Goal: Transaction & Acquisition: Purchase product/service

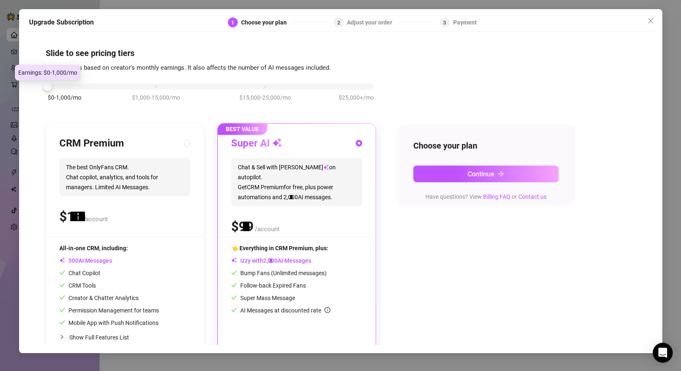
drag, startPoint x: 157, startPoint y: 85, endPoint x: 81, endPoint y: 85, distance: 76.8
click at [81, 84] on div "$0-1,000/mo $1,000-15,000/mo $15,000-25,000/mo $25,000+/mo" at bounding box center [211, 84] width 326 height 5
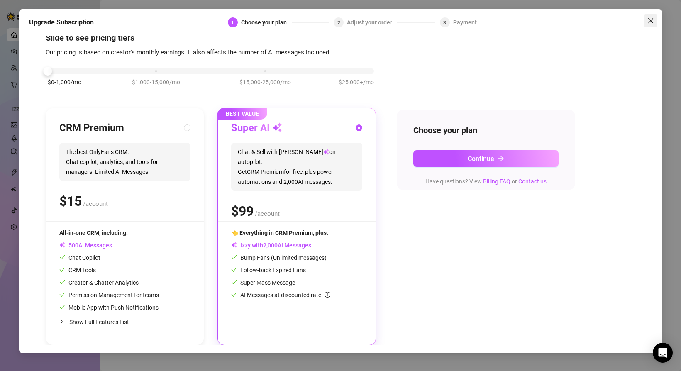
click at [654, 19] on span "Close" at bounding box center [650, 20] width 13 height 7
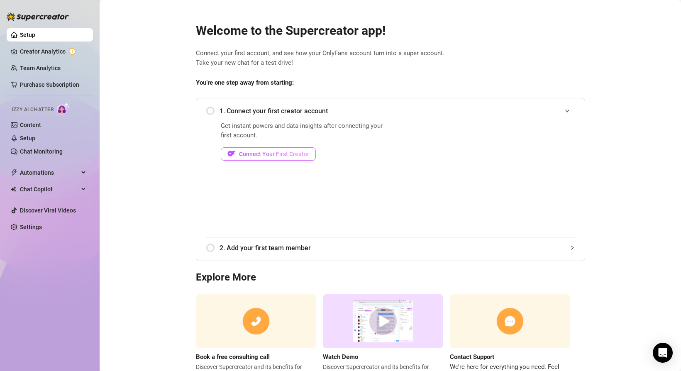
click at [248, 154] on span "Connect Your First Creator" at bounding box center [274, 154] width 70 height 7
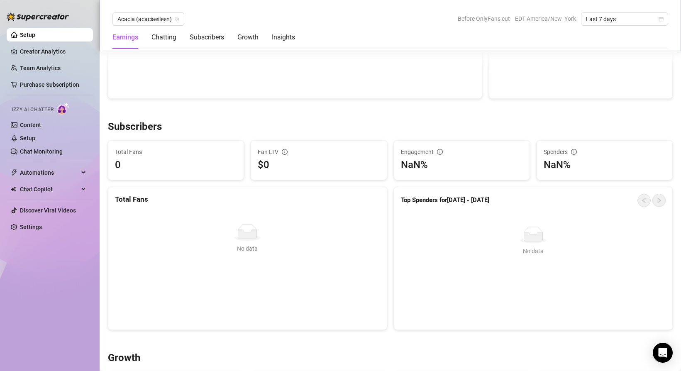
scroll to position [421, 0]
click at [162, 37] on div "Chatting" at bounding box center [164, 37] width 25 height 10
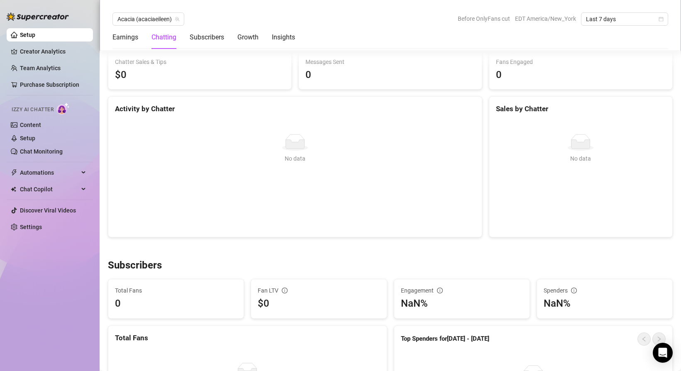
scroll to position [258, 0]
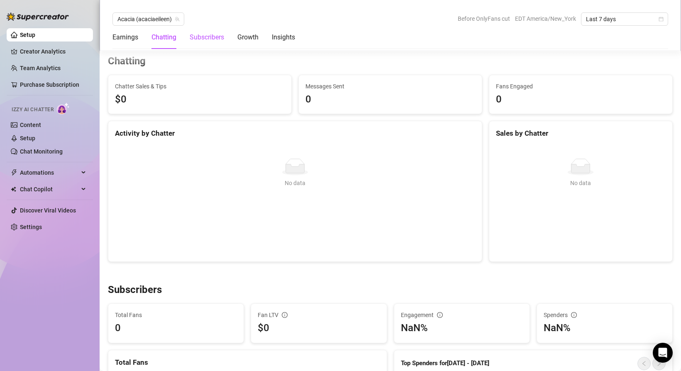
click at [204, 39] on div "Subscribers" at bounding box center [207, 37] width 34 height 10
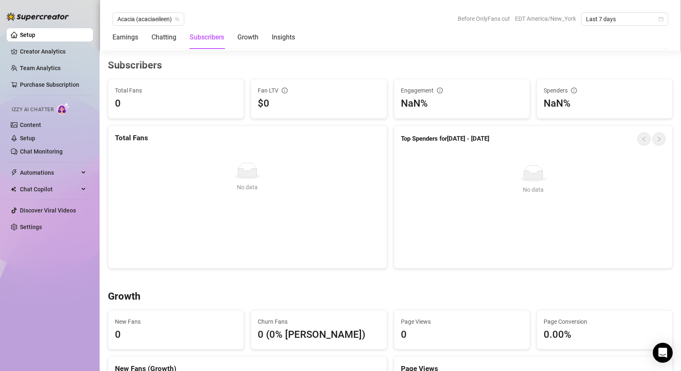
scroll to position [487, 0]
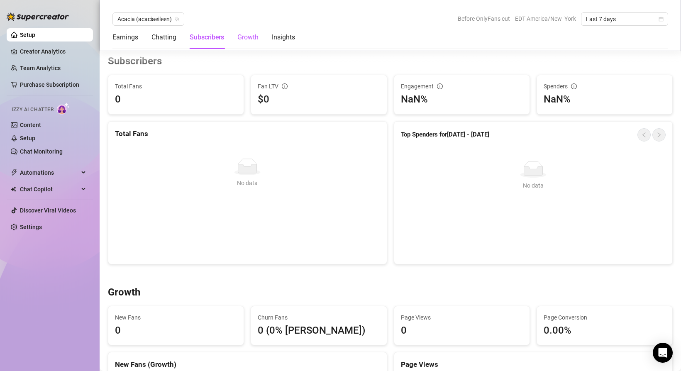
click at [250, 37] on div "Growth" at bounding box center [248, 37] width 21 height 10
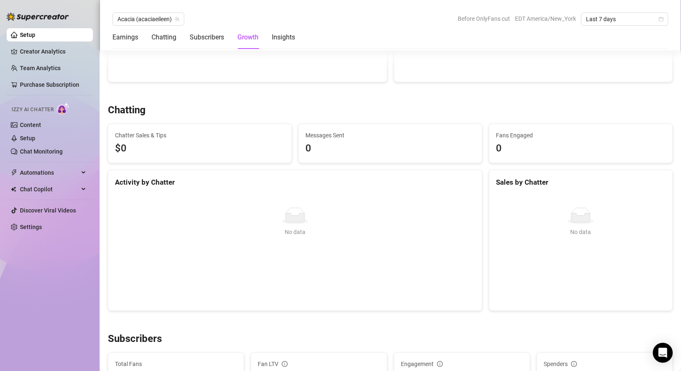
scroll to position [0, 0]
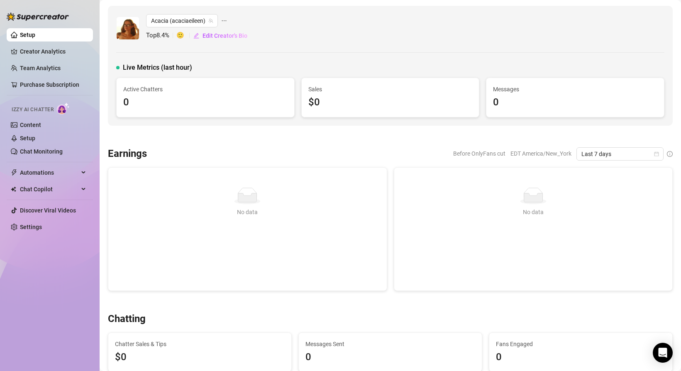
click at [135, 74] on div "Live Metrics (last hour) Active Chatters 0 Sales $0 Messages 0" at bounding box center [390, 90] width 549 height 55
click at [154, 69] on span "Live Metrics (last hour)" at bounding box center [157, 68] width 69 height 10
click at [613, 157] on span "Last 7 days" at bounding box center [620, 154] width 77 height 12
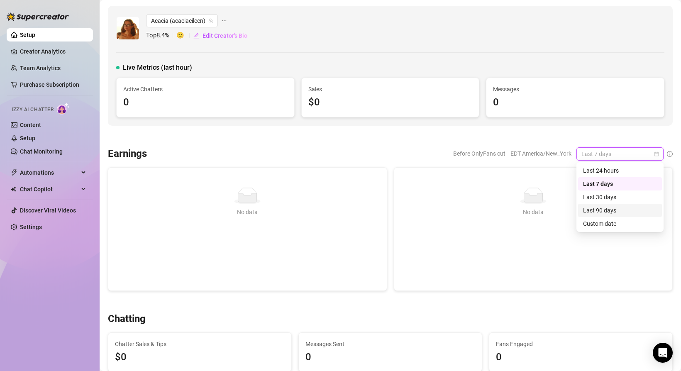
click at [601, 212] on div "Last 90 days" at bounding box center [620, 210] width 74 height 9
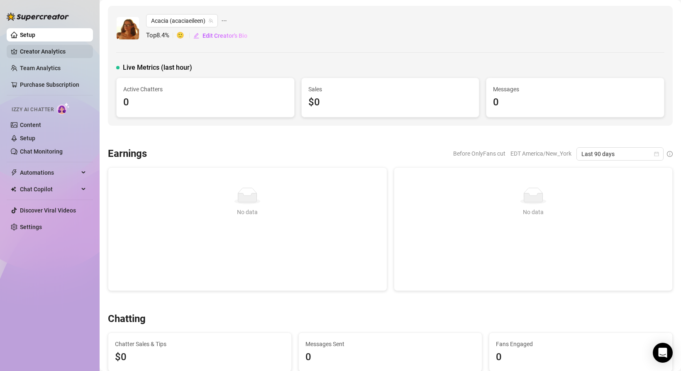
click at [62, 50] on link "Creator Analytics" at bounding box center [53, 51] width 66 height 13
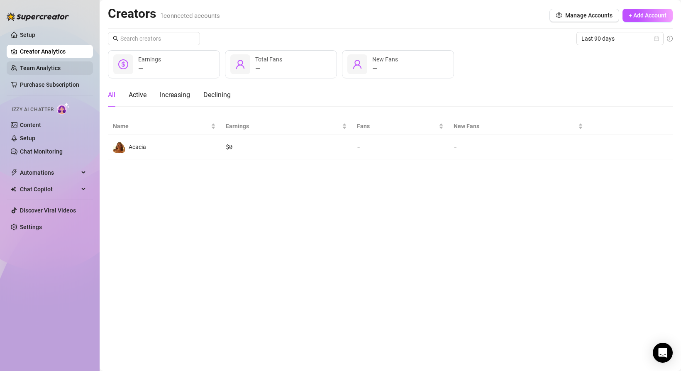
click at [51, 67] on link "Team Analytics" at bounding box center [40, 68] width 41 height 7
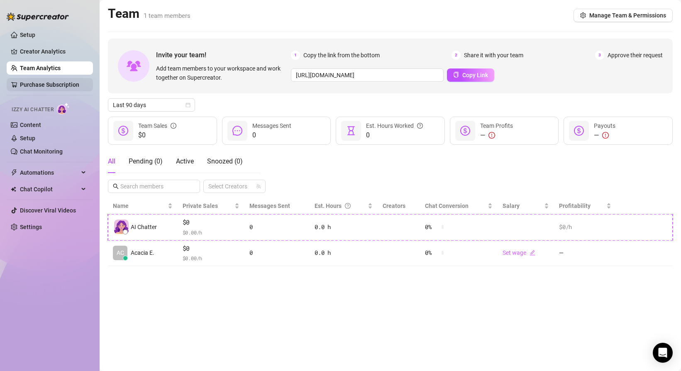
click at [52, 86] on link "Purchase Subscription" at bounding box center [49, 84] width 59 height 7
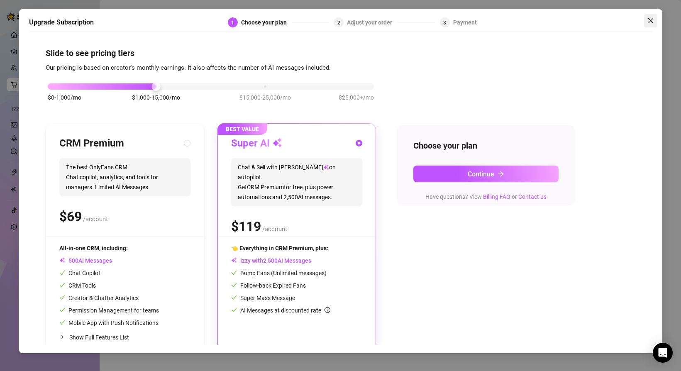
click at [649, 20] on icon "close" at bounding box center [650, 20] width 5 height 5
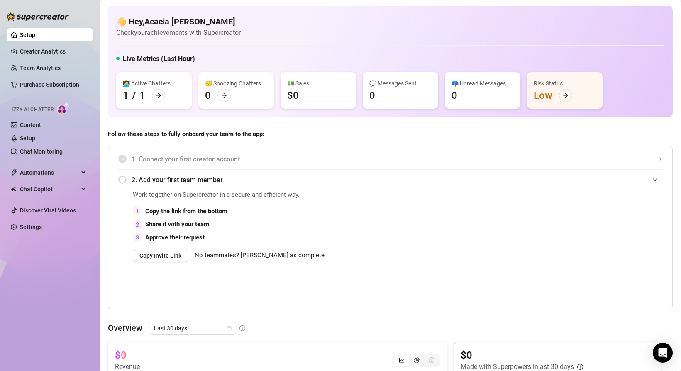
click at [125, 181] on div "2. Add your first team member" at bounding box center [390, 180] width 544 height 20
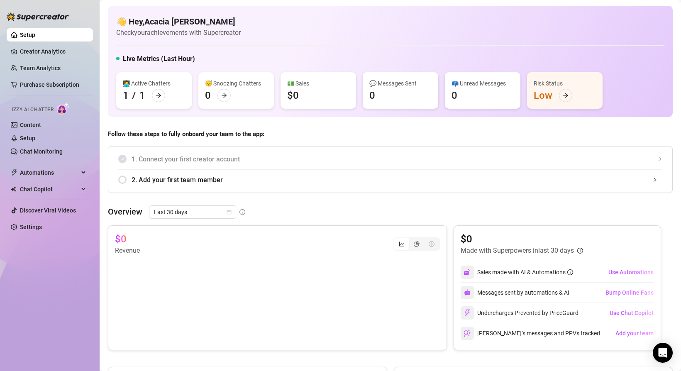
click at [125, 181] on div "2. Add your first team member" at bounding box center [390, 180] width 544 height 20
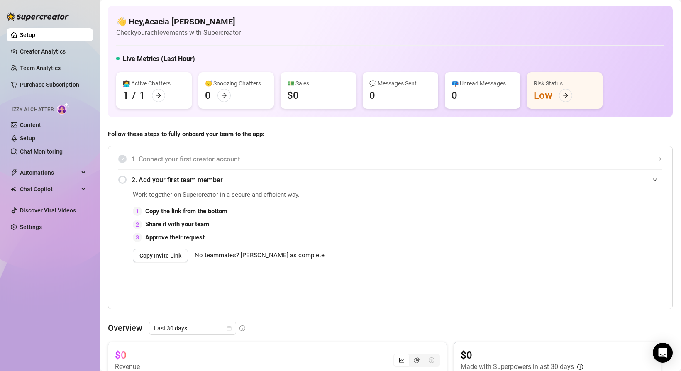
click at [254, 255] on span "No teammates? Mark as complete" at bounding box center [260, 256] width 130 height 10
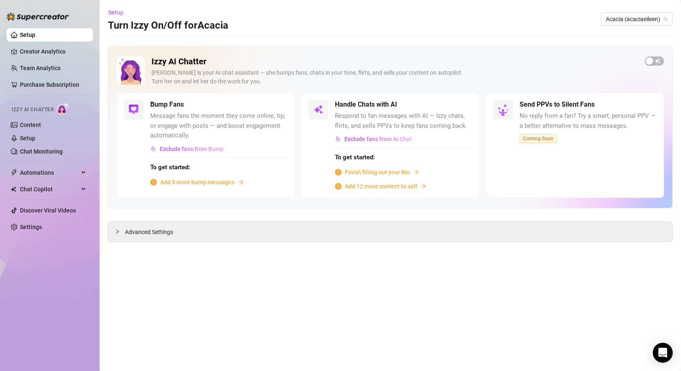
click at [380, 171] on span "Finish filling out your Bio" at bounding box center [377, 172] width 65 height 9
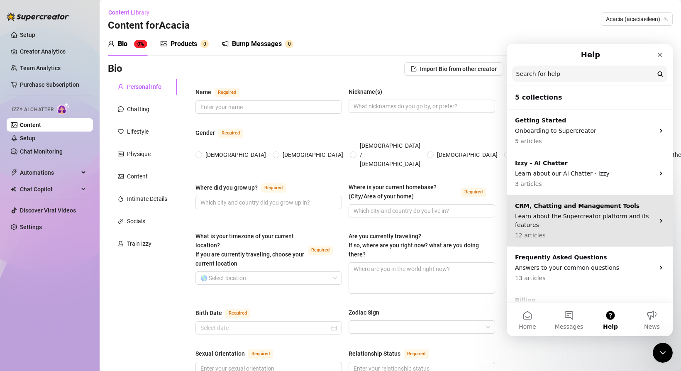
click at [615, 228] on p "Learn about the Supercreator platform and its features" at bounding box center [585, 220] width 140 height 17
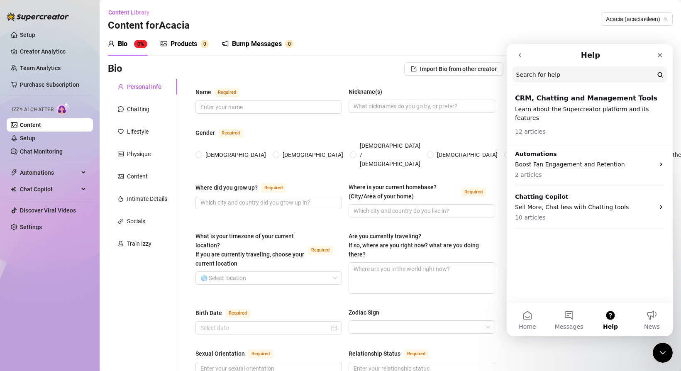
click at [593, 110] on p "Learn about the Supercreator platform and its features" at bounding box center [589, 113] width 149 height 17
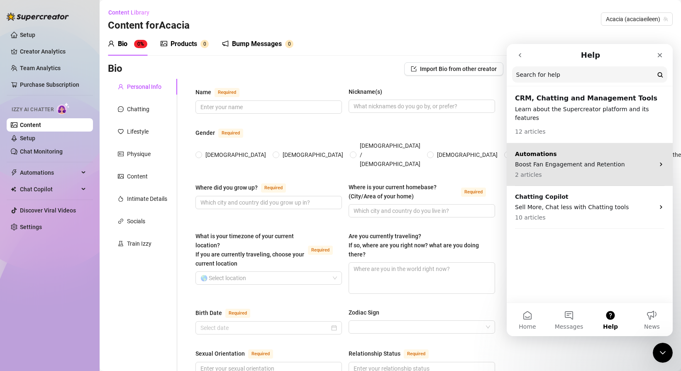
click at [666, 155] on div "Automations Boost Fan Engagement and Retention 2 articles" at bounding box center [590, 164] width 166 height 43
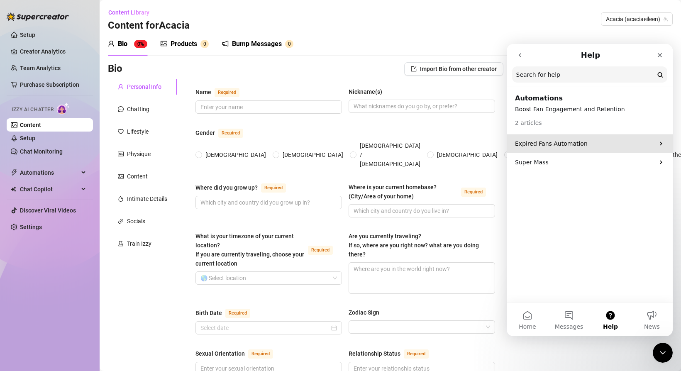
click at [626, 140] on p "Expired Fans Automation" at bounding box center [585, 144] width 140 height 9
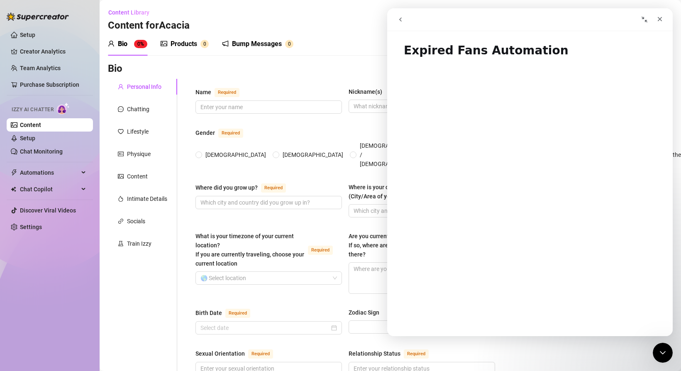
click at [400, 18] on icon "go back" at bounding box center [400, 19] width 7 height 7
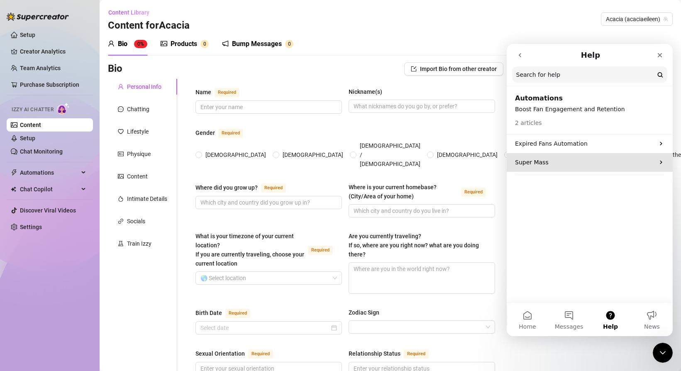
click at [546, 159] on p "Super Mass" at bounding box center [585, 162] width 140 height 9
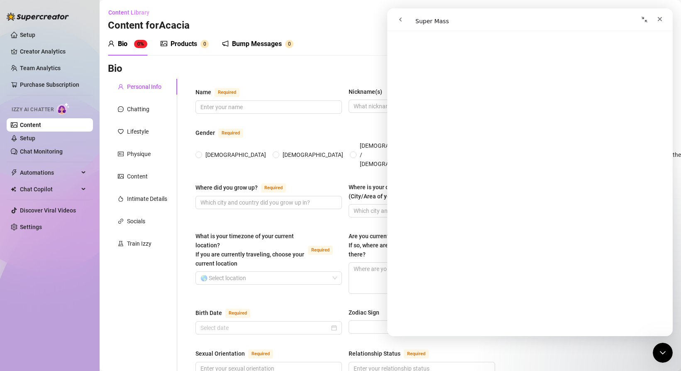
scroll to position [1585, 0]
click at [398, 20] on icon "go back" at bounding box center [400, 19] width 7 height 7
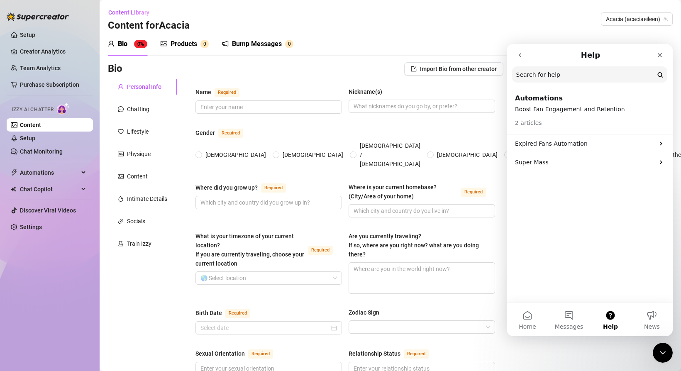
click at [522, 57] on icon "go back" at bounding box center [520, 55] width 7 height 7
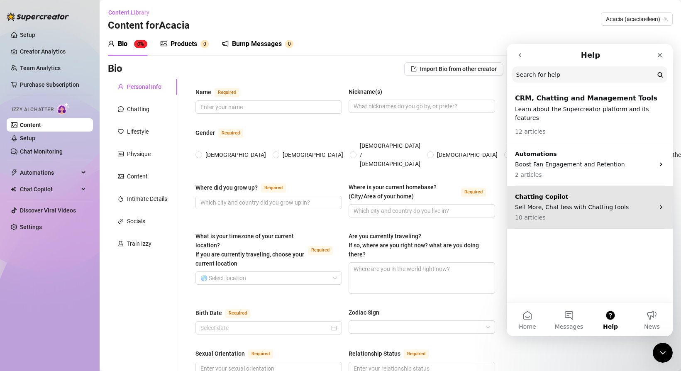
click at [629, 193] on div "Chatting Copilot Sell More, Chat less with Chatting tools 10 articles" at bounding box center [585, 207] width 140 height 29
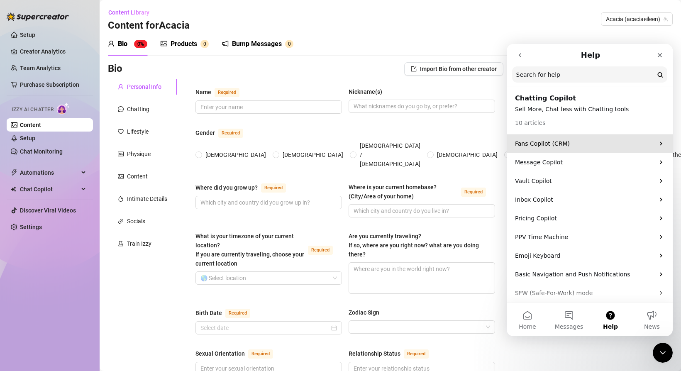
click at [619, 148] on div "Fans Copilot (CRM)" at bounding box center [590, 144] width 166 height 19
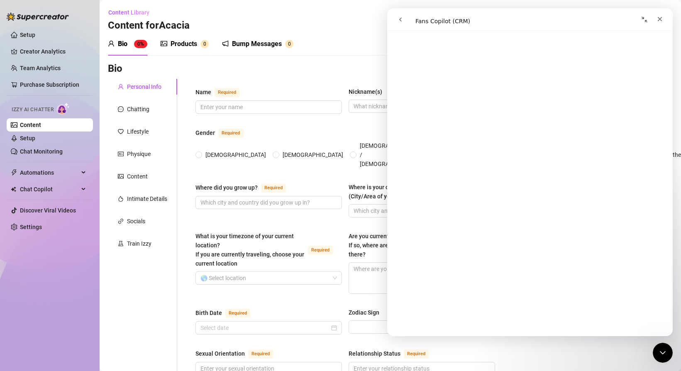
scroll to position [320, 0]
click at [403, 20] on icon "go back" at bounding box center [400, 19] width 7 height 7
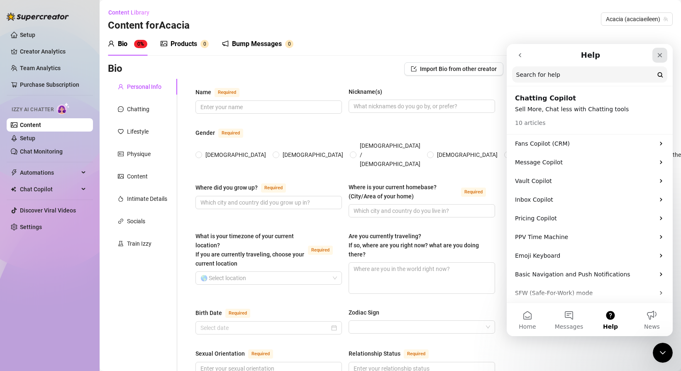
click at [662, 56] on icon "Close" at bounding box center [660, 55] width 5 height 5
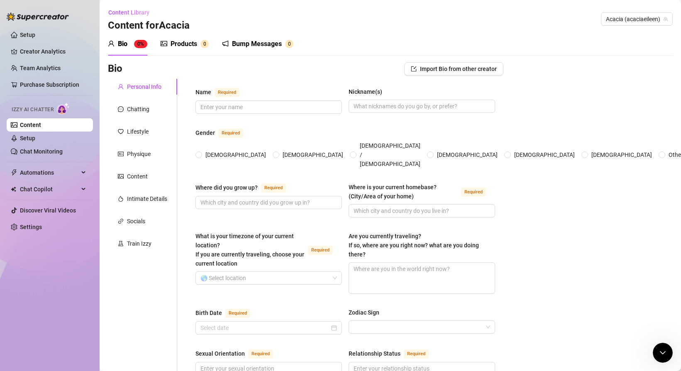
scroll to position [0, 0]
click at [49, 86] on link "Purchase Subscription" at bounding box center [49, 84] width 59 height 7
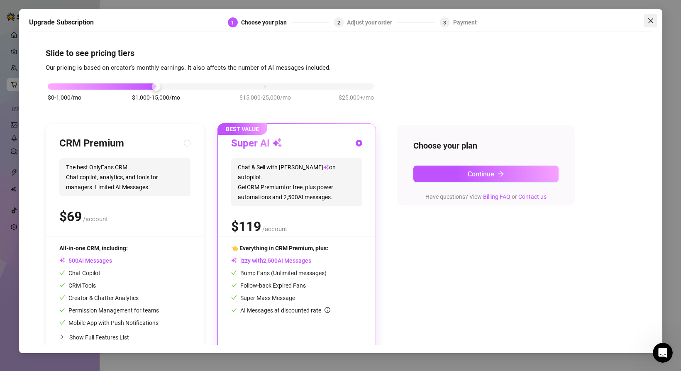
click at [654, 22] on span "Close" at bounding box center [650, 20] width 13 height 7
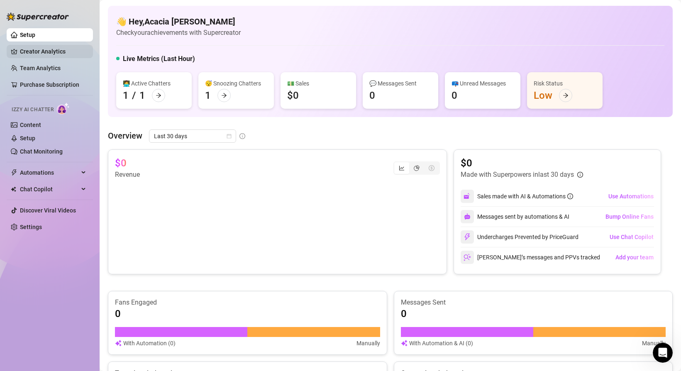
click at [34, 51] on link "Creator Analytics" at bounding box center [53, 51] width 66 height 13
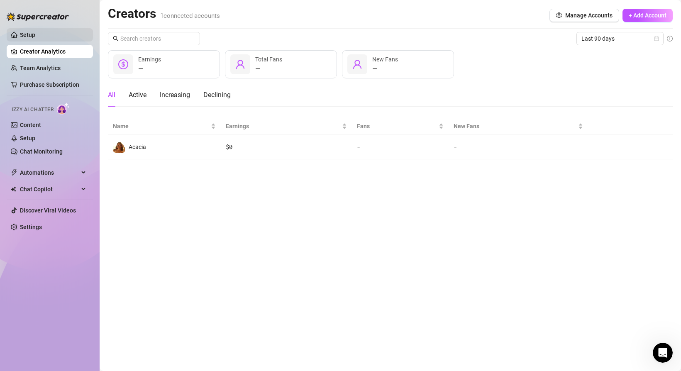
click at [35, 38] on link "Setup" at bounding box center [27, 35] width 15 height 7
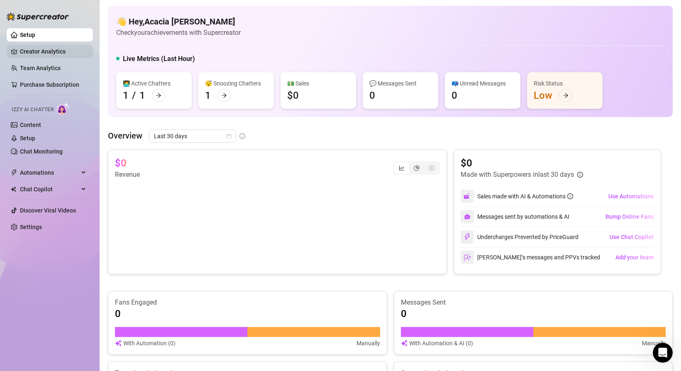
click at [46, 55] on link "Creator Analytics" at bounding box center [53, 51] width 66 height 13
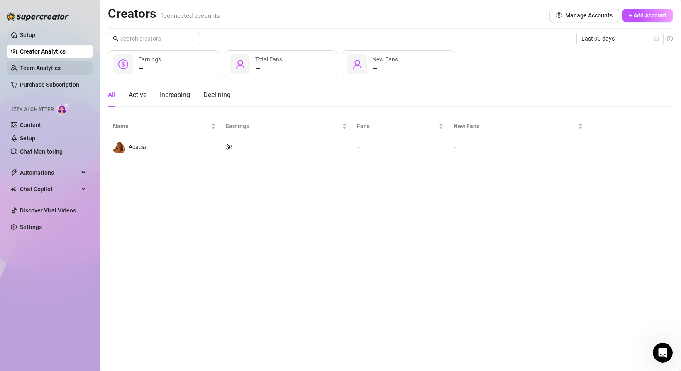
click at [47, 65] on link "Team Analytics" at bounding box center [40, 68] width 41 height 7
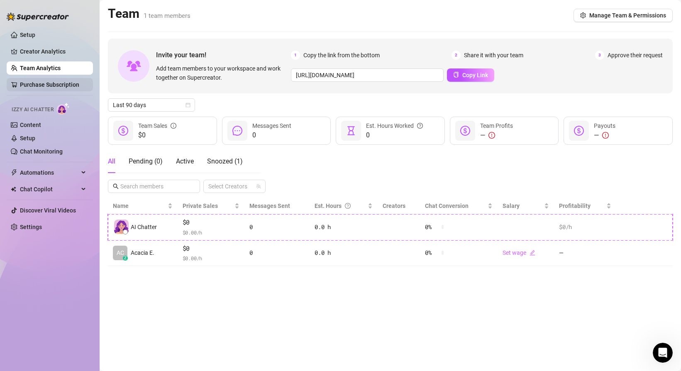
click at [50, 81] on link "Purchase Subscription" at bounding box center [49, 84] width 59 height 7
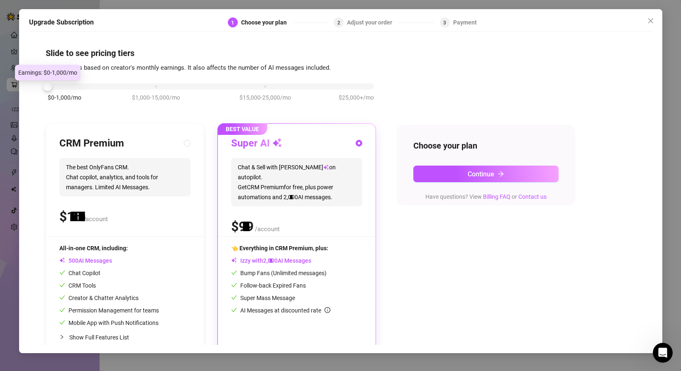
click at [54, 86] on div "$0-1,000/mo $1,000-15,000/mo $15,000-25,000/mo $25,000+/mo" at bounding box center [211, 84] width 326 height 5
click at [154, 87] on div "$0-1,000/mo $1,000-15,000/mo $15,000-25,000/mo $25,000+/mo" at bounding box center [211, 84] width 326 height 5
click at [48, 85] on div "$0-1,000/mo $1,000-15,000/mo $15,000-25,000/mo $25,000+/mo" at bounding box center [211, 84] width 326 height 5
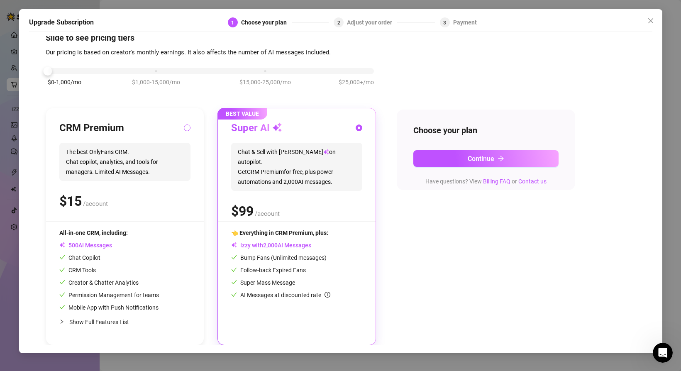
click at [186, 128] on input "radio" at bounding box center [187, 128] width 3 height 5
radio input "true"
radio input "false"
click at [106, 322] on span "Show Full Features List" at bounding box center [99, 322] width 60 height 7
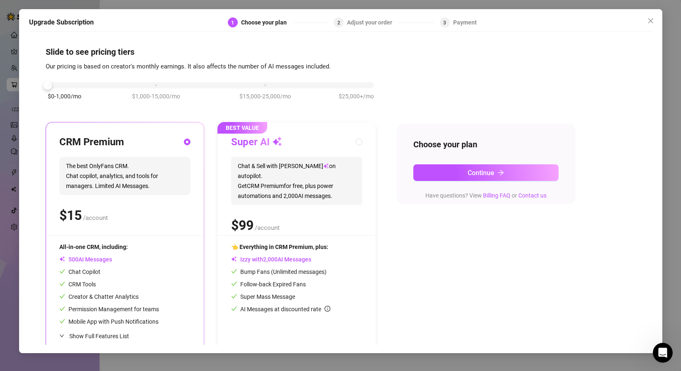
scroll to position [0, 0]
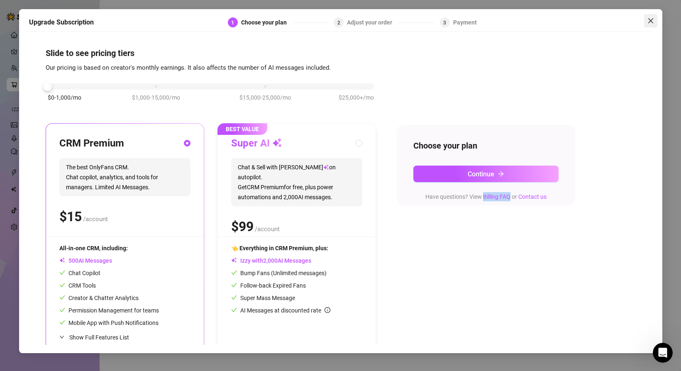
click at [652, 21] on icon "close" at bounding box center [651, 20] width 7 height 7
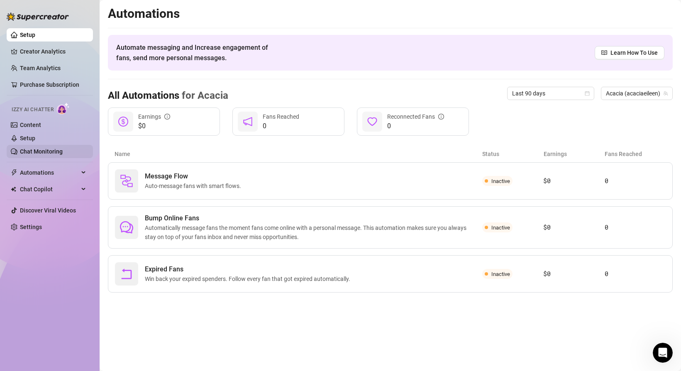
click at [55, 151] on link "Chat Monitoring" at bounding box center [41, 151] width 43 height 7
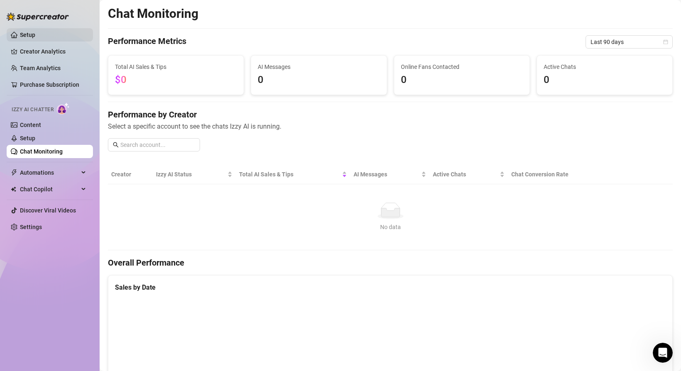
click at [35, 38] on link "Setup" at bounding box center [27, 35] width 15 height 7
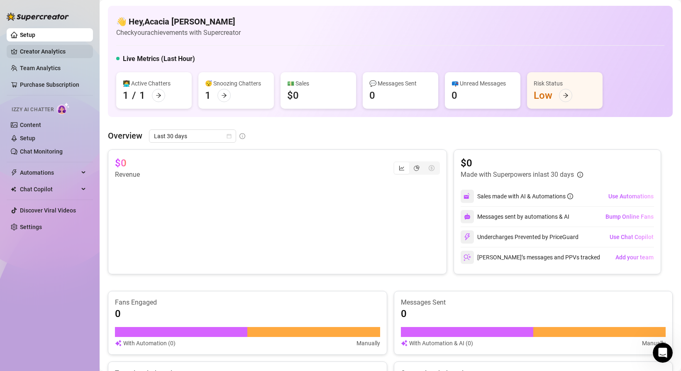
click at [54, 51] on link "Creator Analytics" at bounding box center [53, 51] width 66 height 13
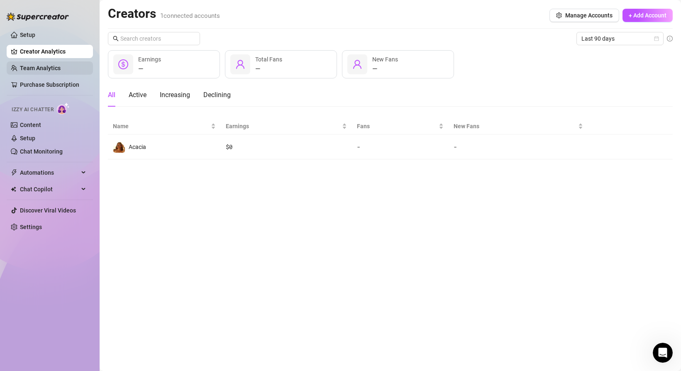
click at [55, 65] on link "Team Analytics" at bounding box center [40, 68] width 41 height 7
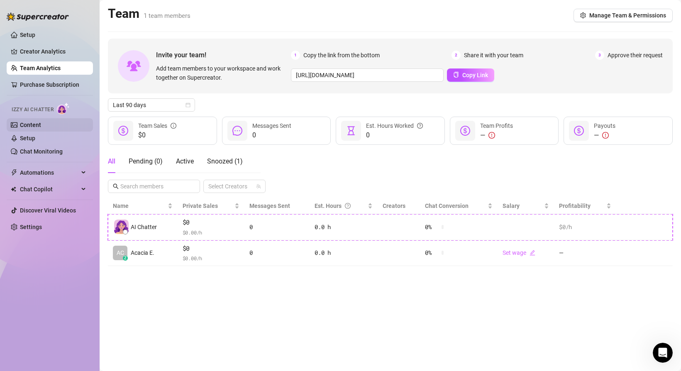
click at [41, 122] on link "Content" at bounding box center [30, 125] width 21 height 7
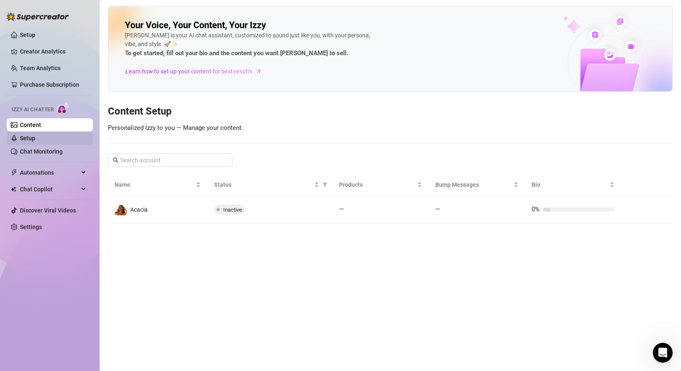
click at [35, 135] on link "Setup" at bounding box center [27, 138] width 15 height 7
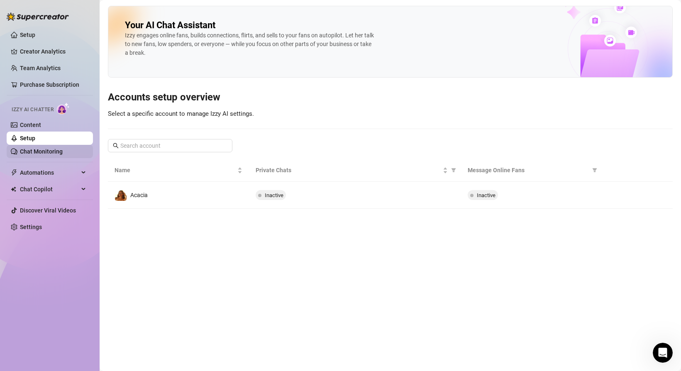
click at [59, 151] on link "Chat Monitoring" at bounding box center [41, 151] width 43 height 7
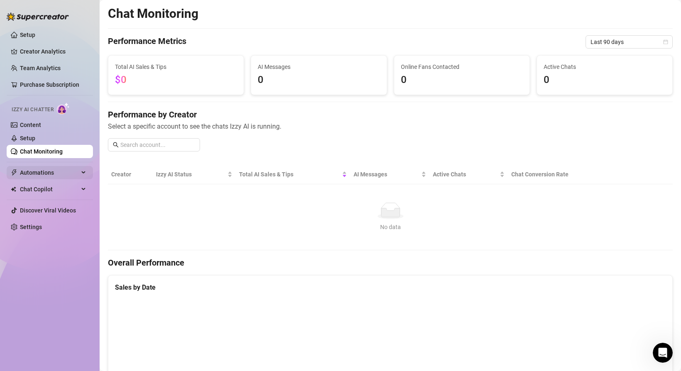
click at [59, 174] on span "Automations" at bounding box center [49, 172] width 59 height 13
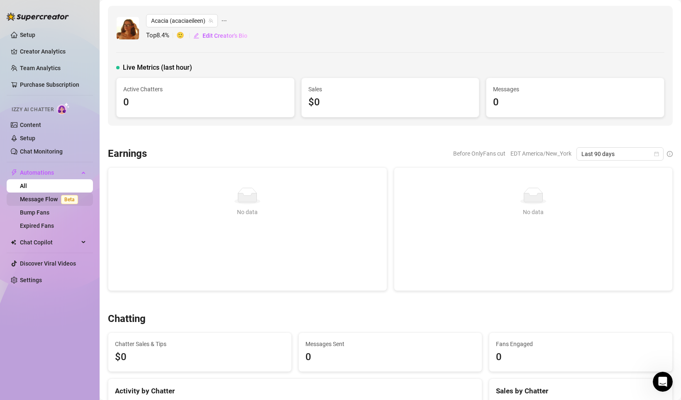
click at [34, 198] on link "Message Flow Beta" at bounding box center [50, 199] width 61 height 7
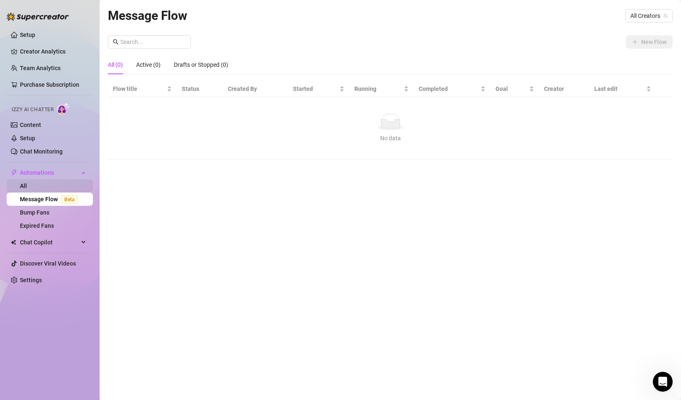
click at [27, 187] on link "All" at bounding box center [23, 186] width 7 height 7
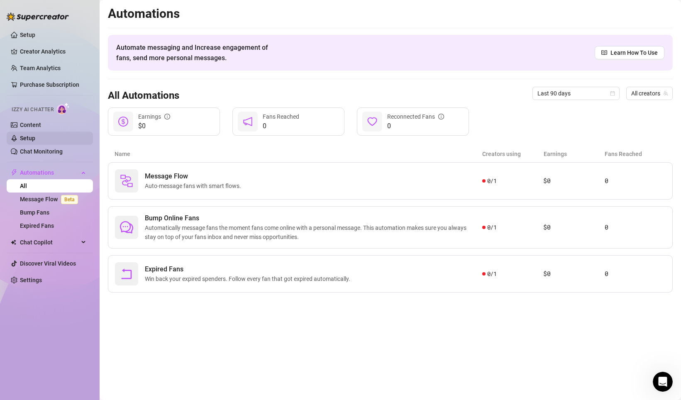
click at [35, 142] on link "Setup" at bounding box center [27, 138] width 15 height 7
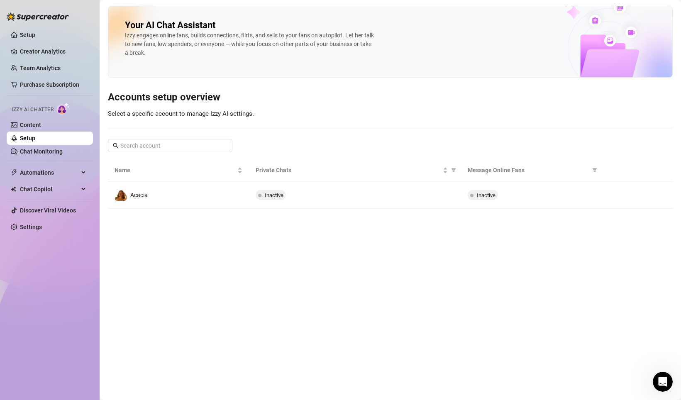
click at [35, 135] on link "Setup" at bounding box center [27, 138] width 15 height 7
click at [41, 122] on link "Content" at bounding box center [30, 125] width 21 height 7
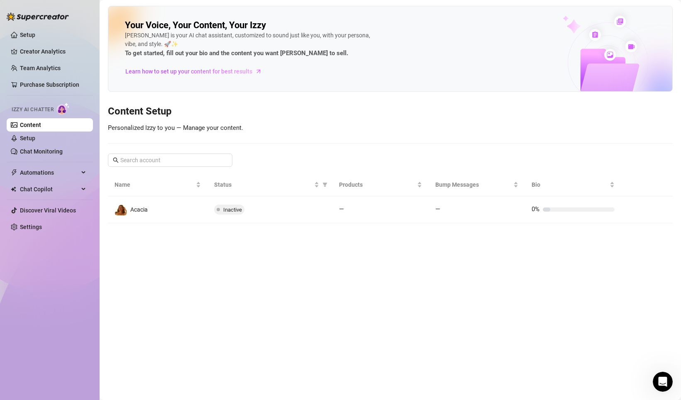
click at [66, 182] on ul "Setup Creator Analytics Team Analytics Purchase Subscription Izzy AI Chatter Co…" at bounding box center [50, 131] width 86 height 212
click at [72, 172] on span "Automations" at bounding box center [49, 172] width 59 height 13
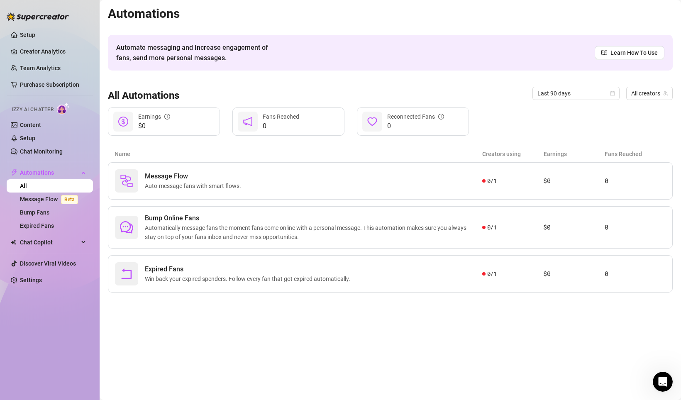
click at [56, 110] on div "Izzy AI Chatter" at bounding box center [49, 109] width 75 height 12
click at [61, 110] on img at bounding box center [63, 109] width 13 height 12
click at [41, 123] on link "Content" at bounding box center [30, 125] width 21 height 7
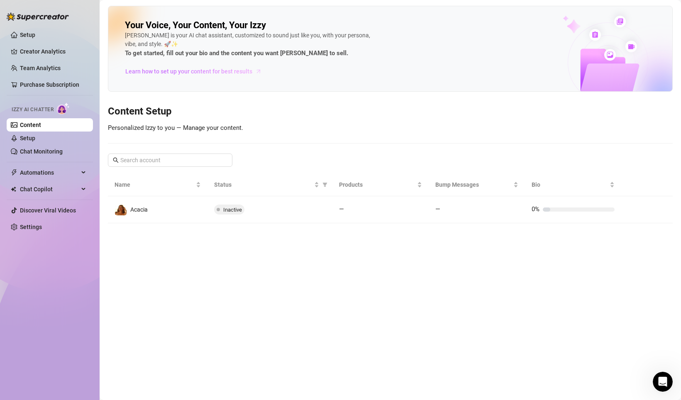
click at [136, 71] on span "Learn how to set up your content for best results" at bounding box center [188, 71] width 127 height 9
